Goal: Task Accomplishment & Management: Use online tool/utility

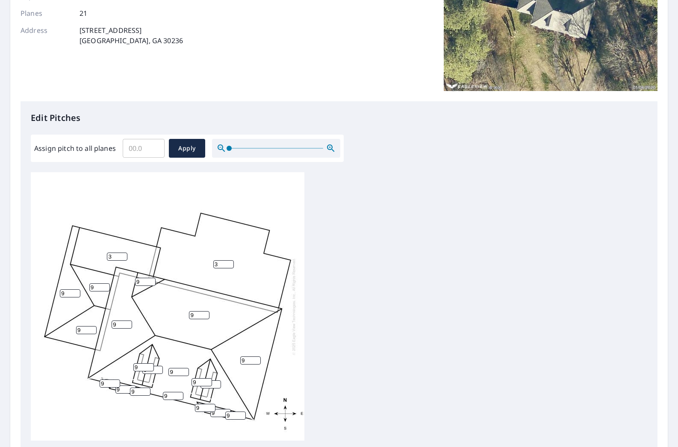
scroll to position [86, 0]
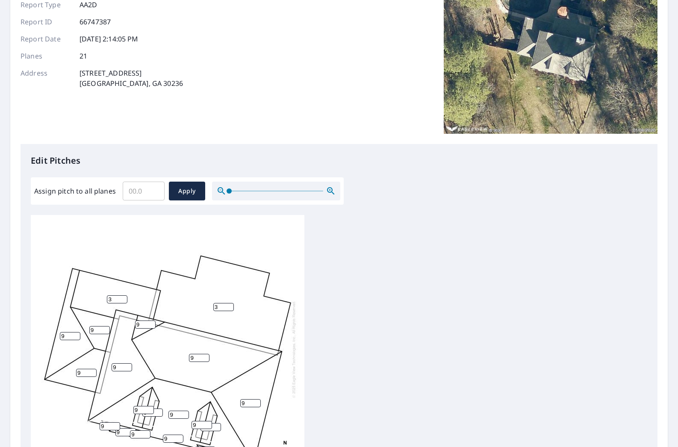
click at [140, 197] on input "Assign pitch to all planes" at bounding box center [144, 191] width 42 height 24
type input "9"
click at [185, 188] on span "Apply" at bounding box center [187, 191] width 23 height 11
type input "9"
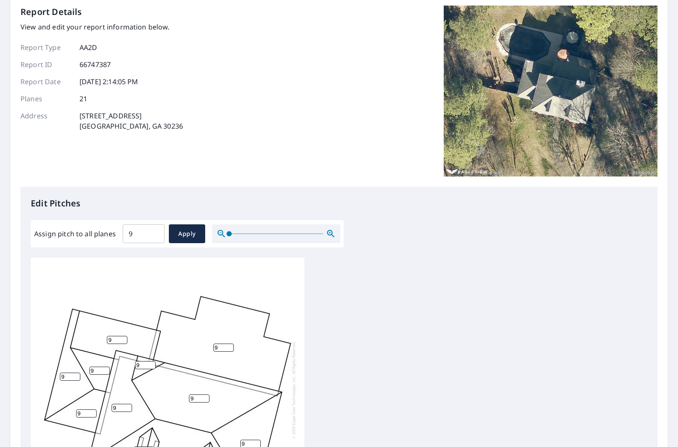
scroll to position [230, 0]
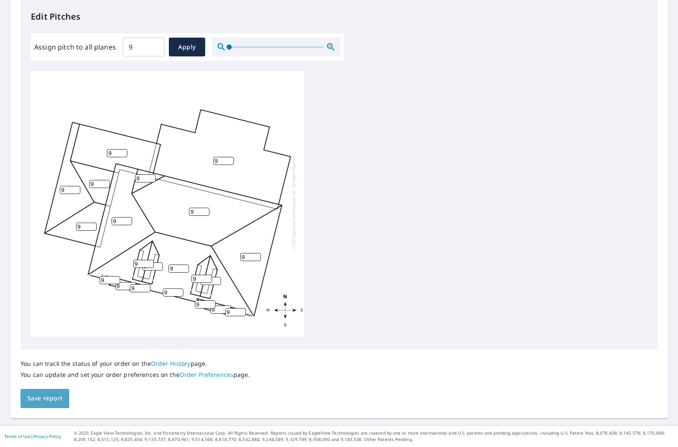
click at [36, 401] on span "Save report" at bounding box center [44, 399] width 35 height 11
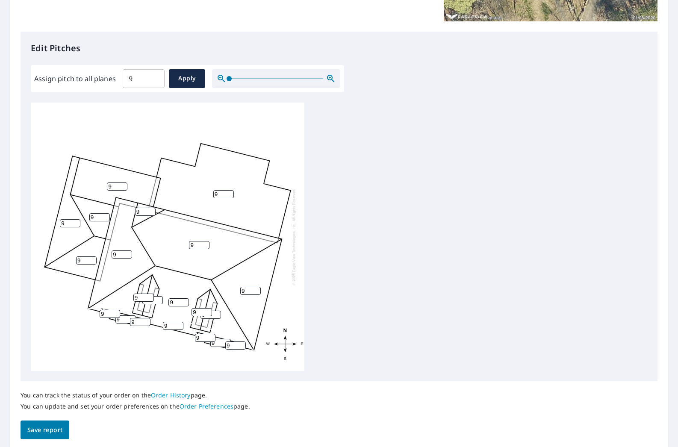
scroll to position [0, 0]
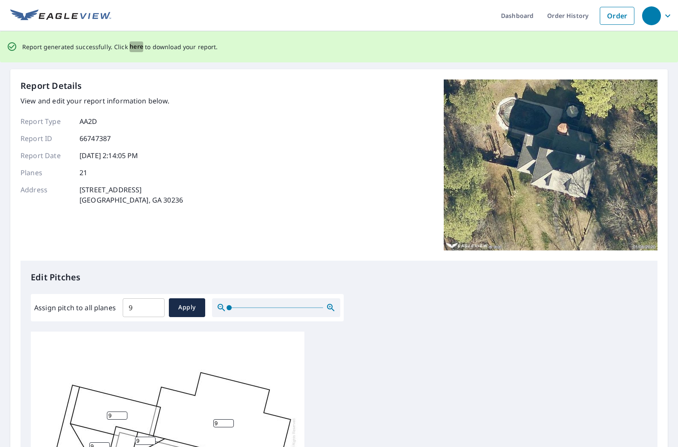
click at [136, 46] on span "here" at bounding box center [137, 46] width 14 height 11
click at [136, 47] on span "here" at bounding box center [137, 46] width 14 height 11
